Goal: Information Seeking & Learning: Learn about a topic

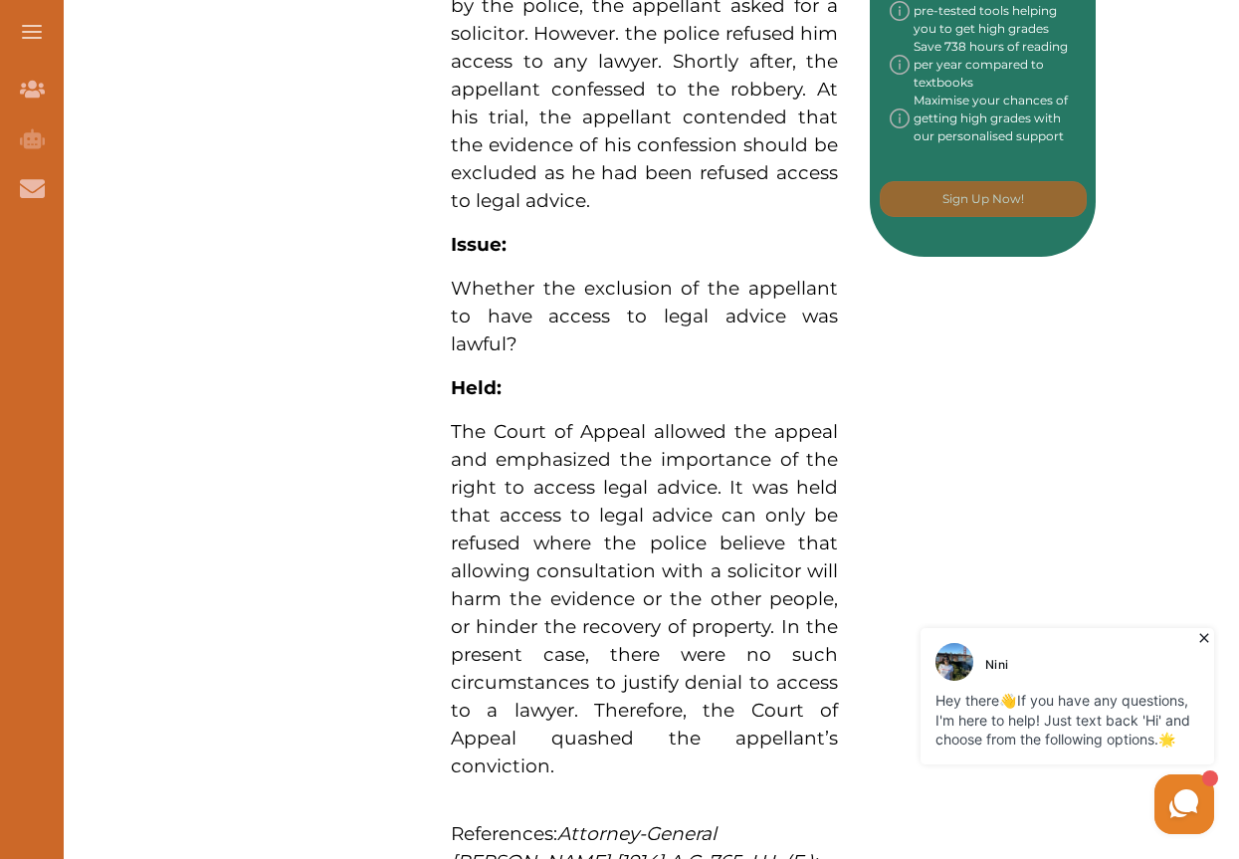
scroll to position [1493, 0]
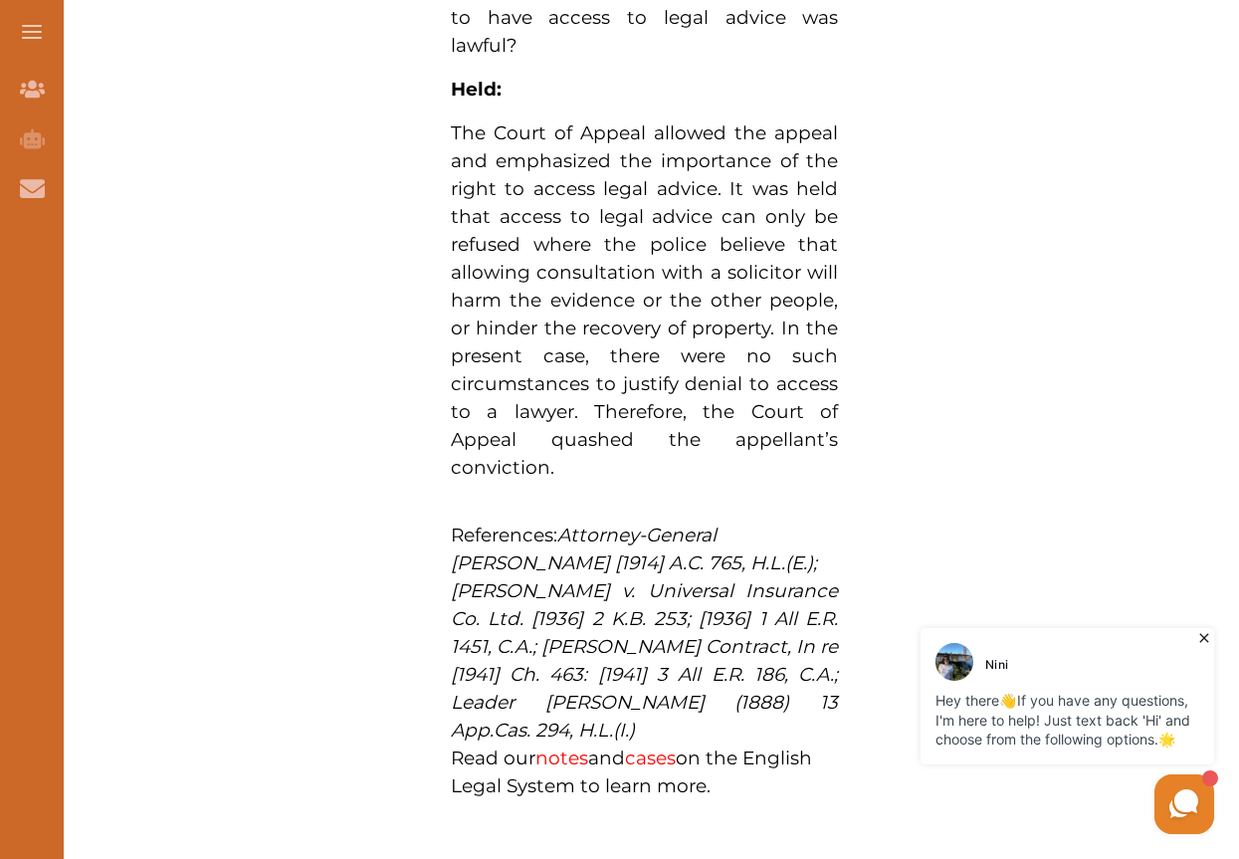
drag, startPoint x: 595, startPoint y: 380, endPoint x: 621, endPoint y: 433, distance: 58.8
click at [621, 433] on p "The Court of Appeal allowed the appeal and emphasized the importance of the rig…" at bounding box center [645, 300] width 388 height 362
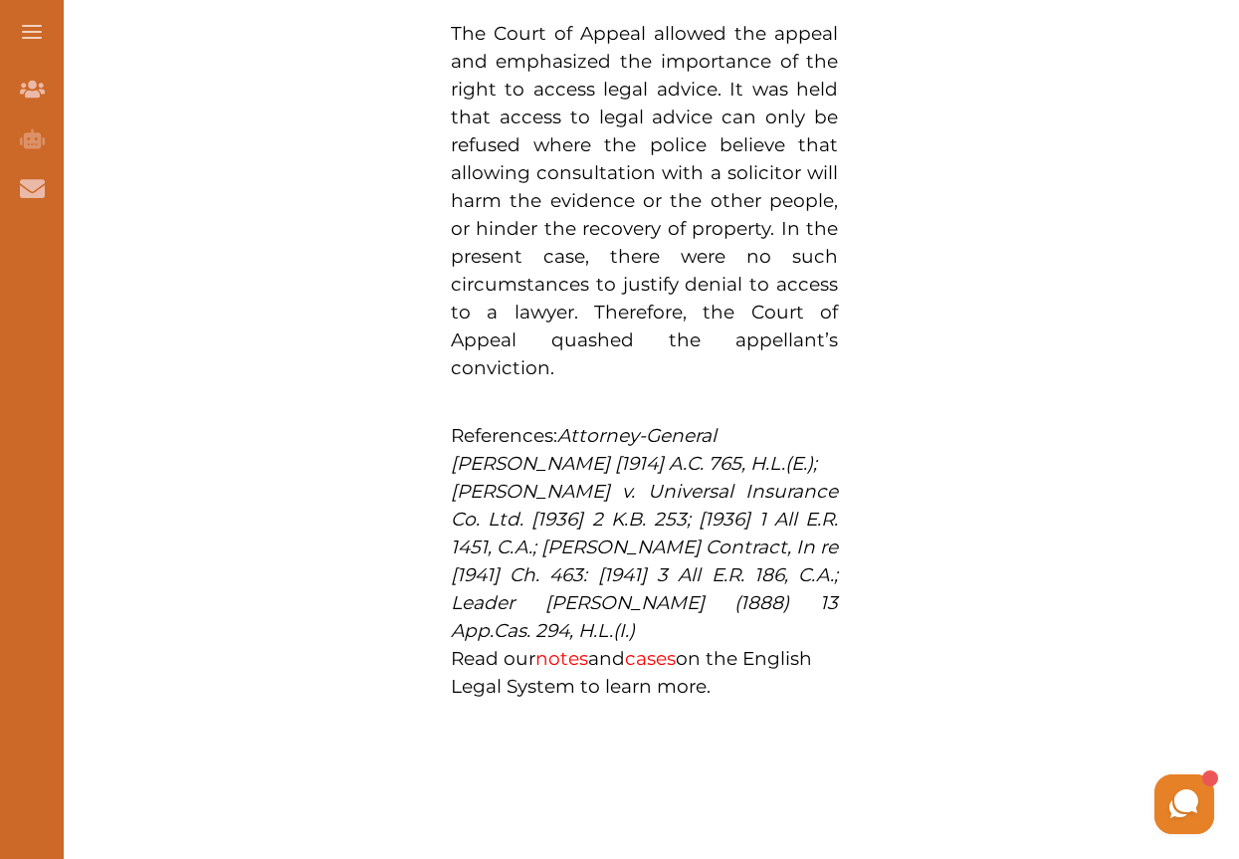
scroll to position [1493, 0]
